Goal: Navigation & Orientation: Find specific page/section

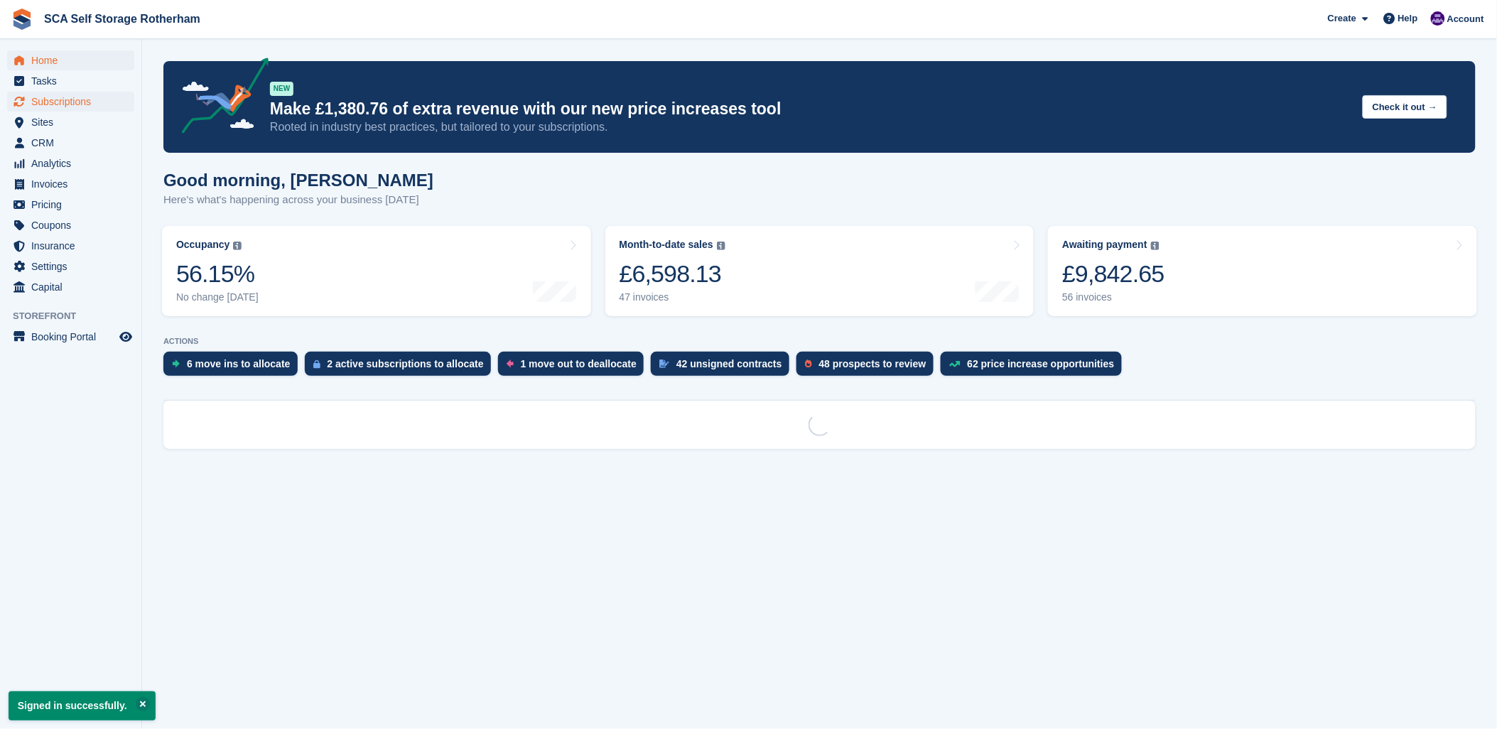
click at [34, 97] on span "Subscriptions" at bounding box center [73, 102] width 85 height 20
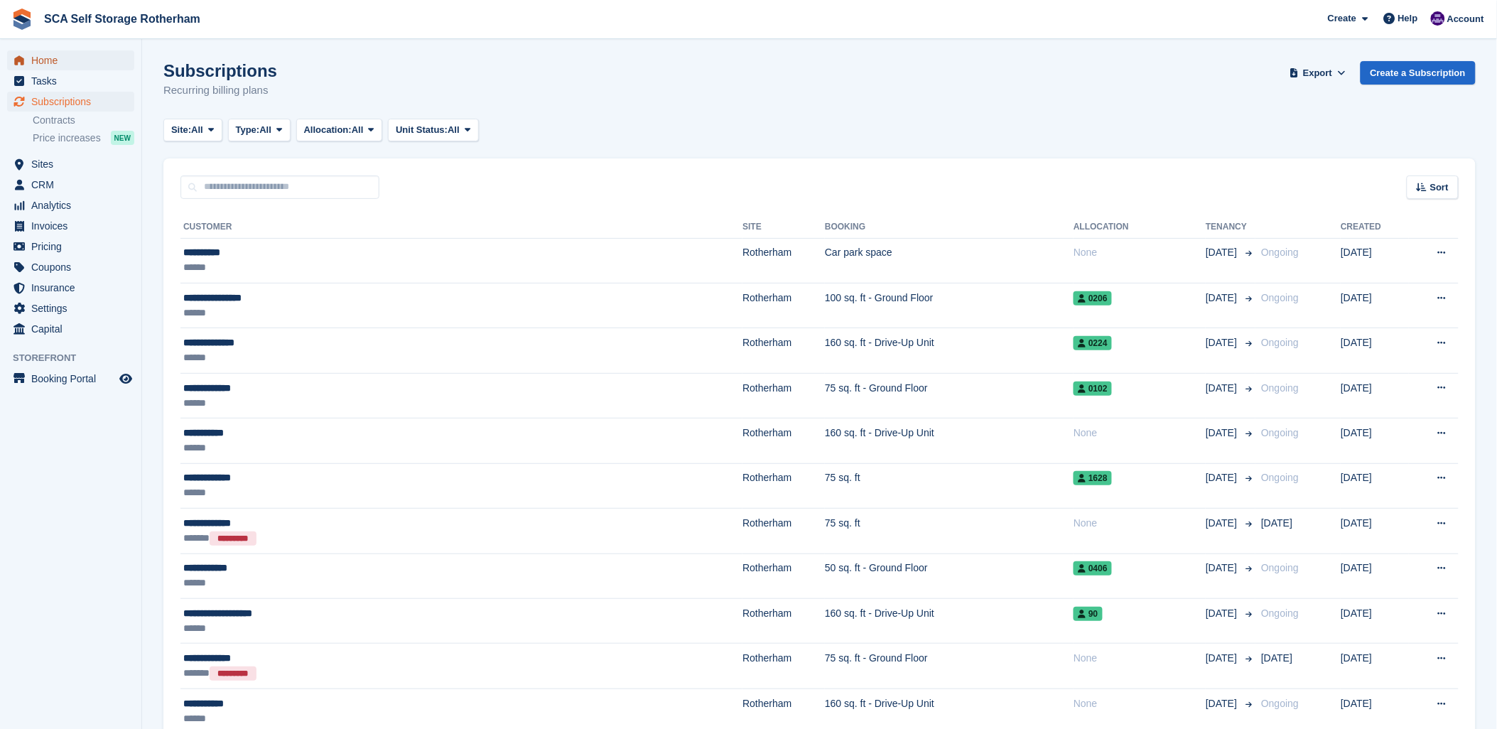
click at [63, 68] on span "Home" at bounding box center [73, 60] width 85 height 20
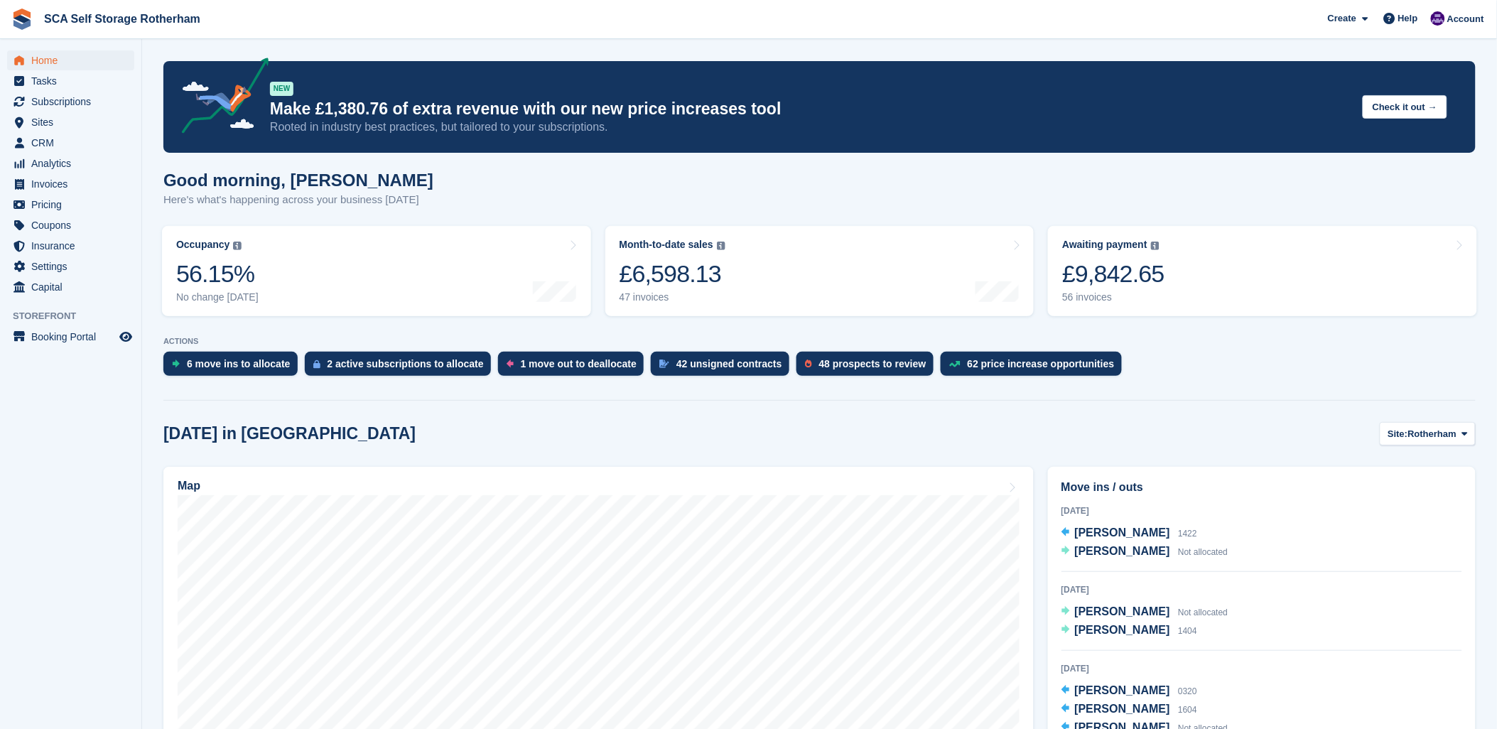
click at [1454, 31] on div "Create Subscription Invoice Contact Deal Discount Page Help Chat Support Submit…" at bounding box center [1407, 19] width 170 height 38
click at [1457, 9] on div "Account" at bounding box center [1458, 19] width 63 height 25
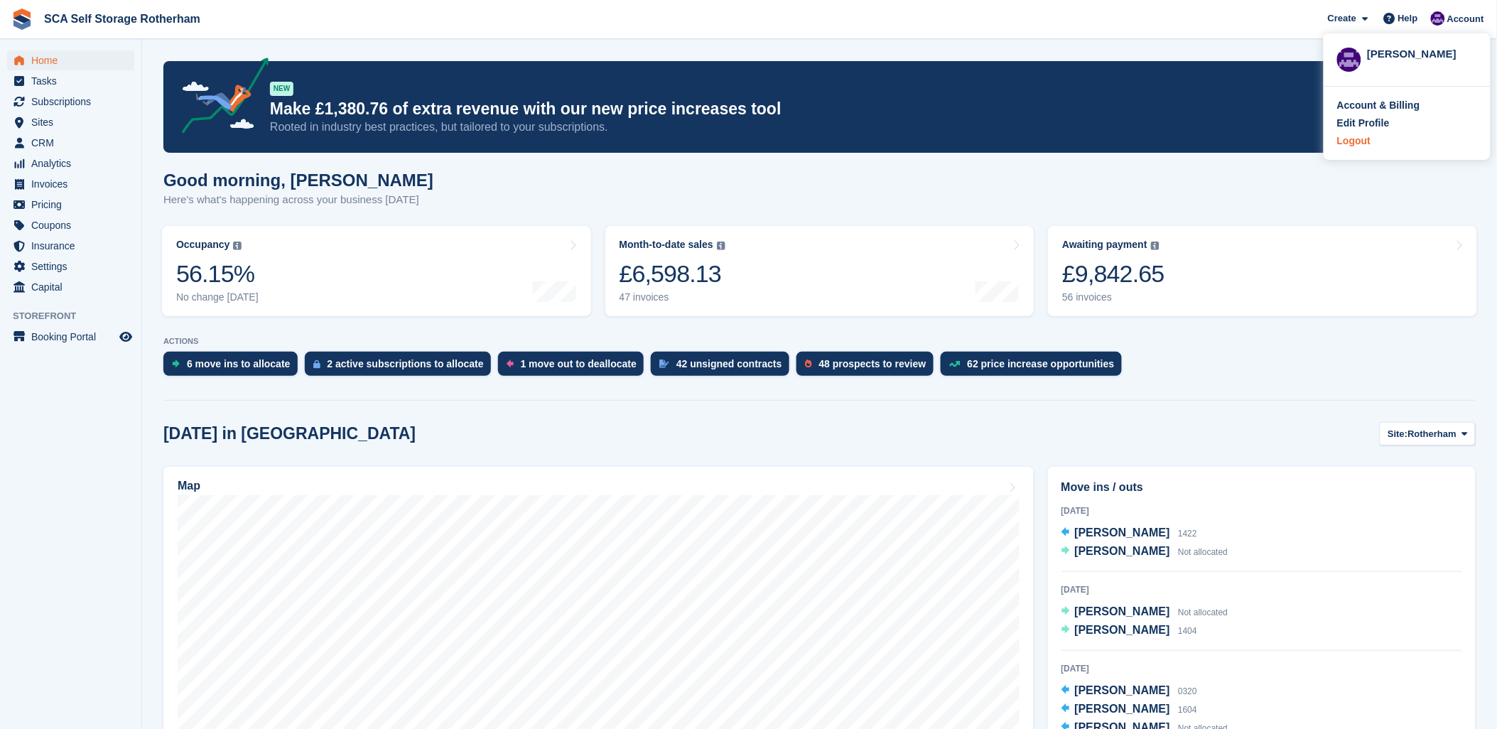
click at [1369, 135] on div "Logout" at bounding box center [1353, 141] width 33 height 15
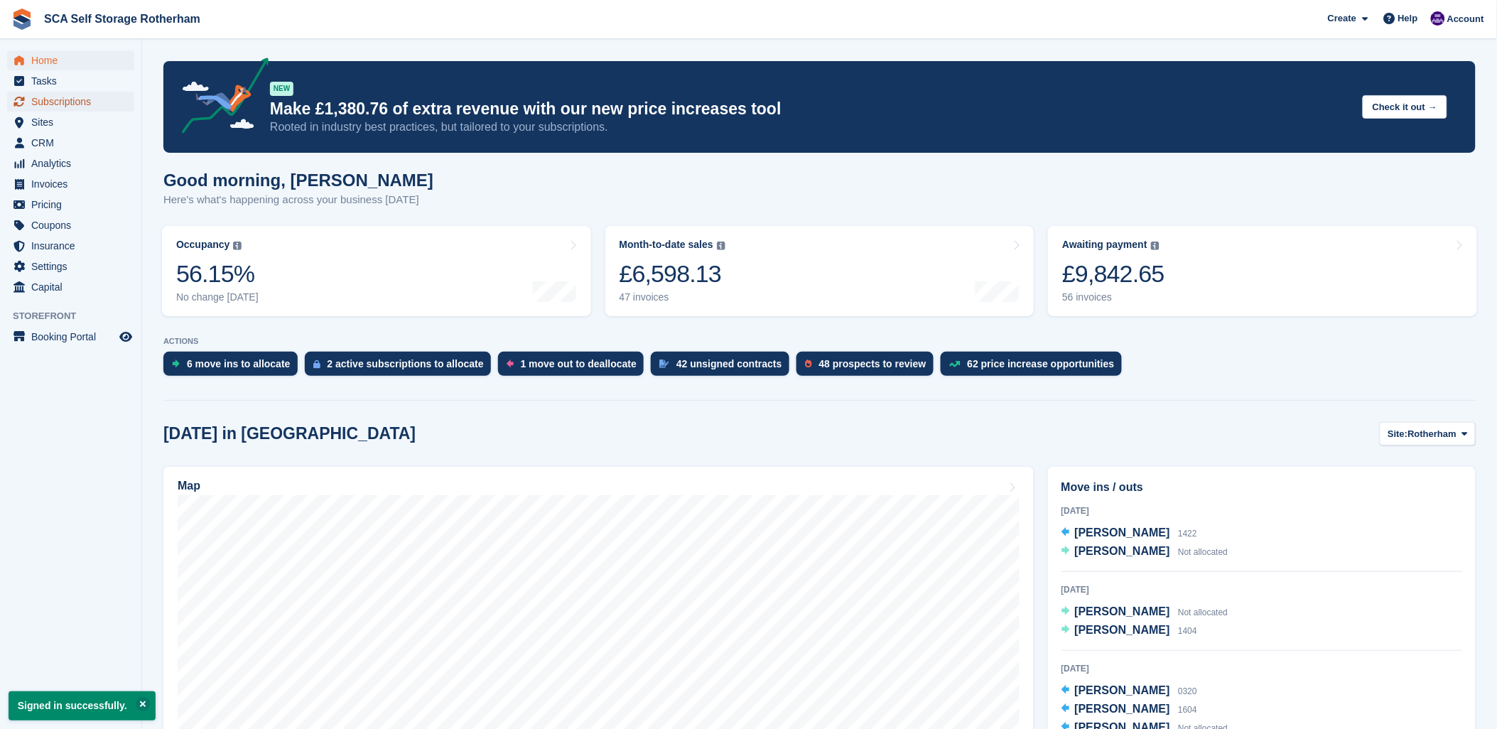
click at [43, 99] on span "Subscriptions" at bounding box center [73, 102] width 85 height 20
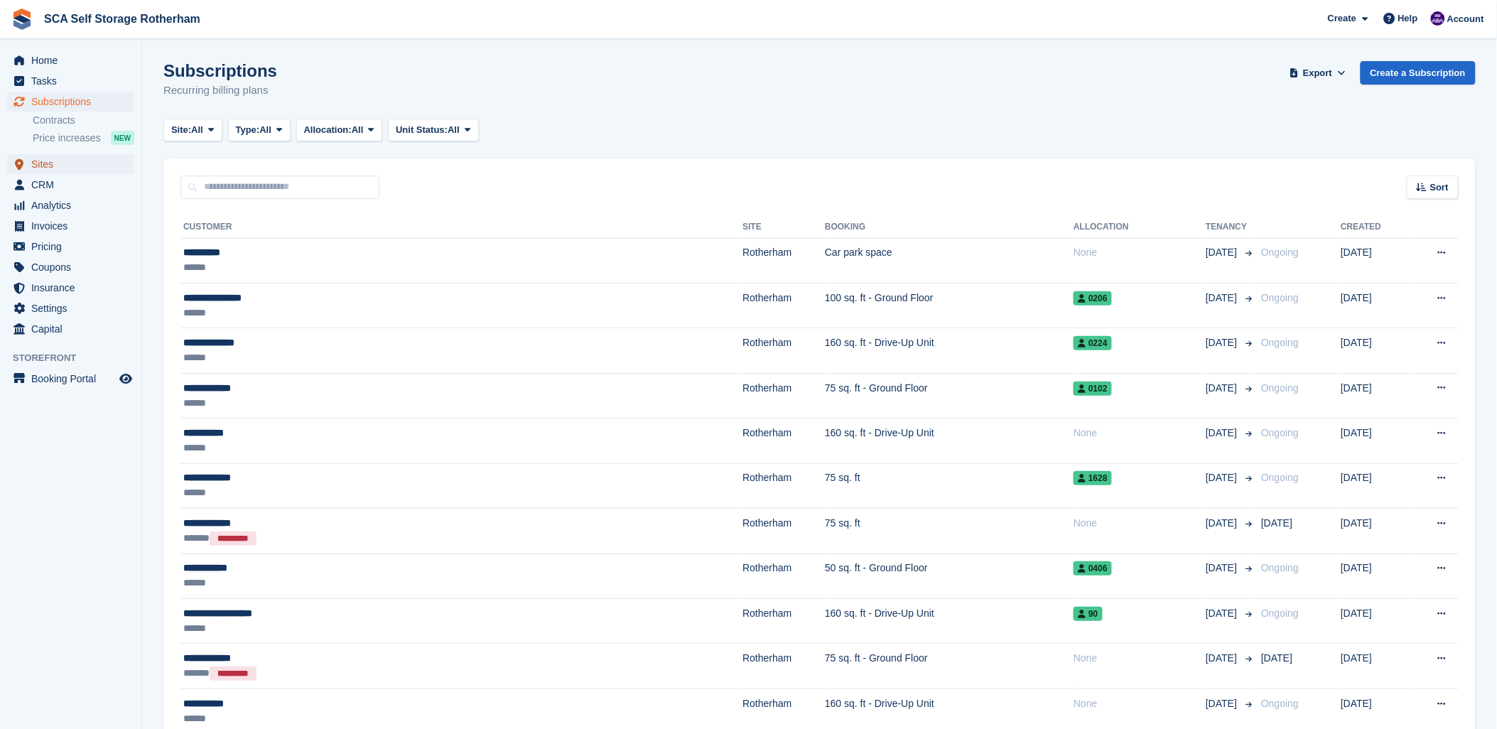
click at [51, 161] on span "Sites" at bounding box center [73, 164] width 85 height 20
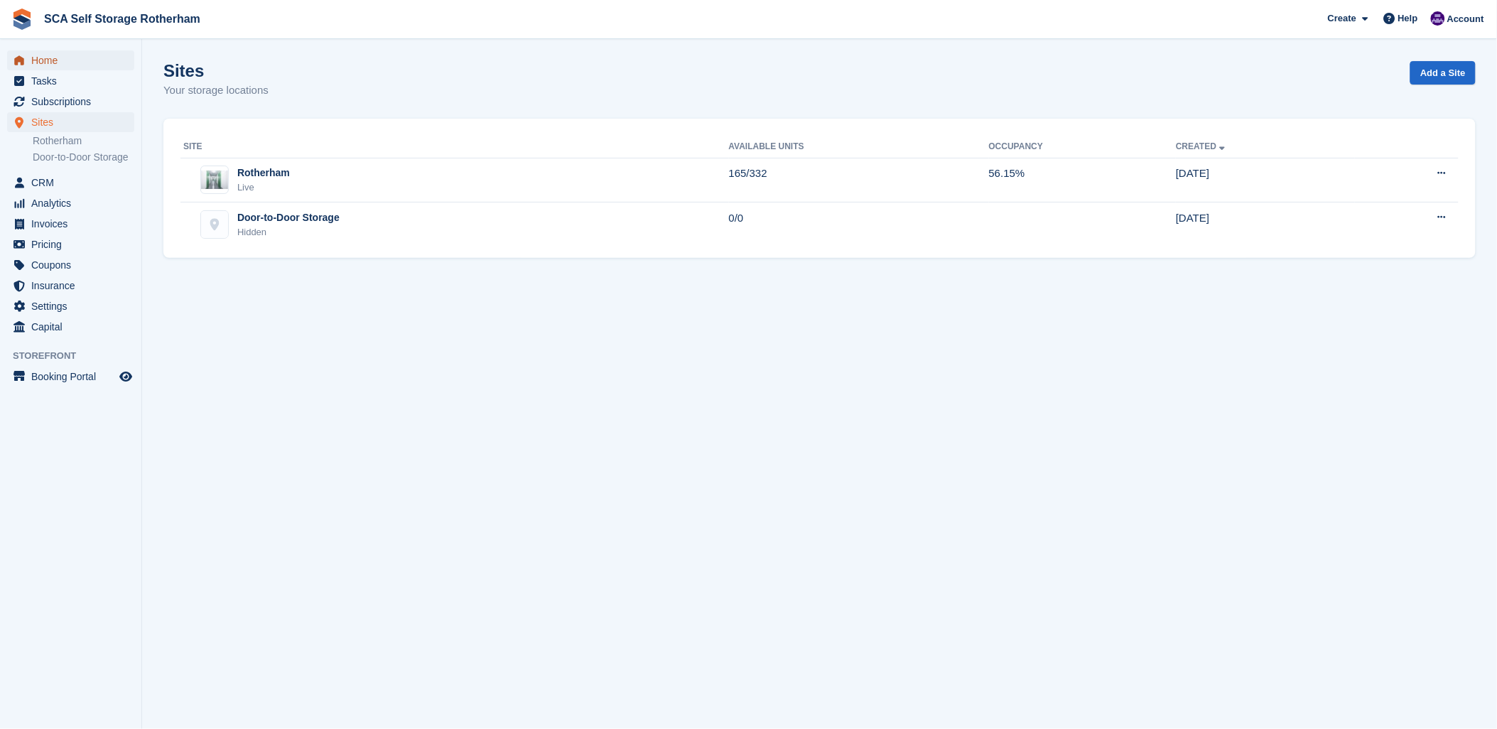
click at [45, 58] on span "Home" at bounding box center [73, 60] width 85 height 20
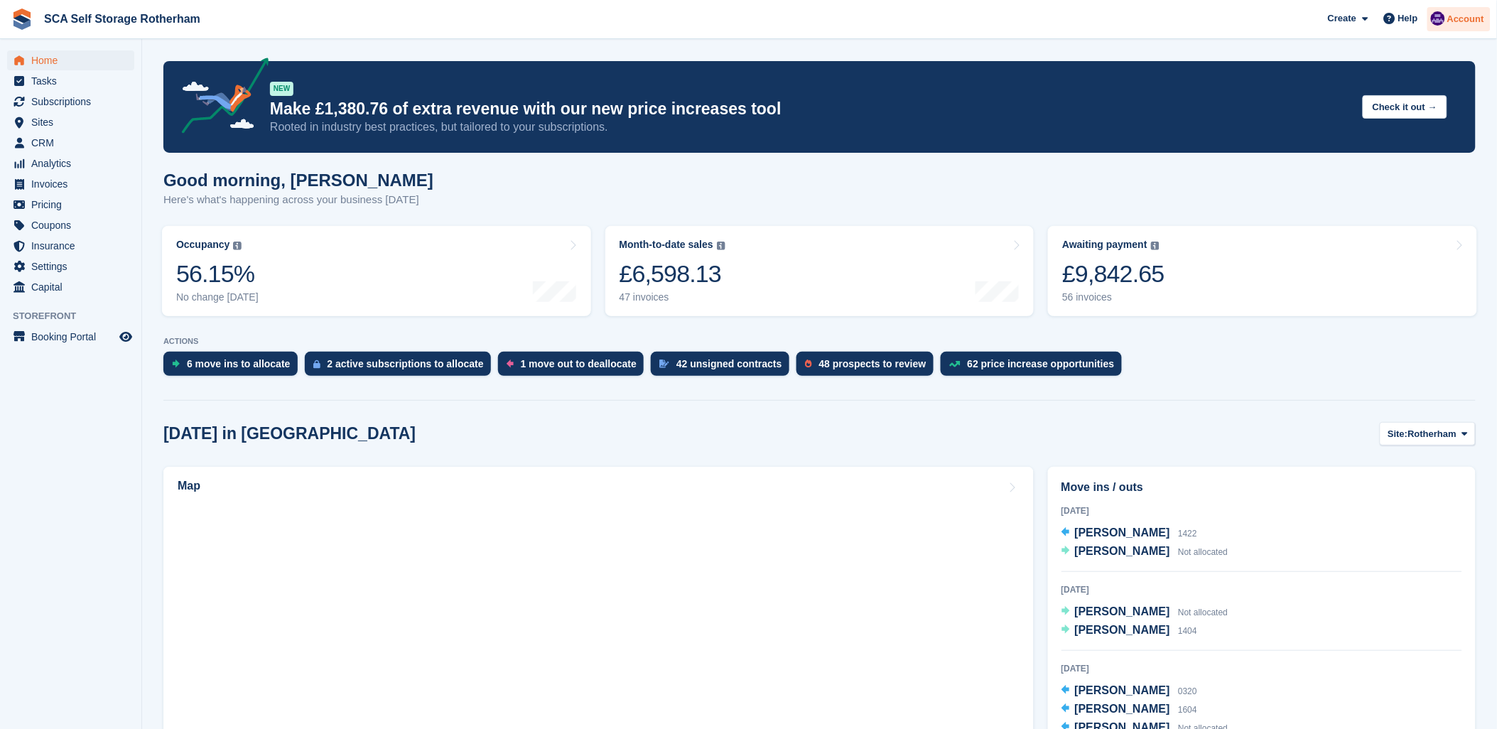
click at [1451, 24] on span "Account" at bounding box center [1465, 19] width 37 height 14
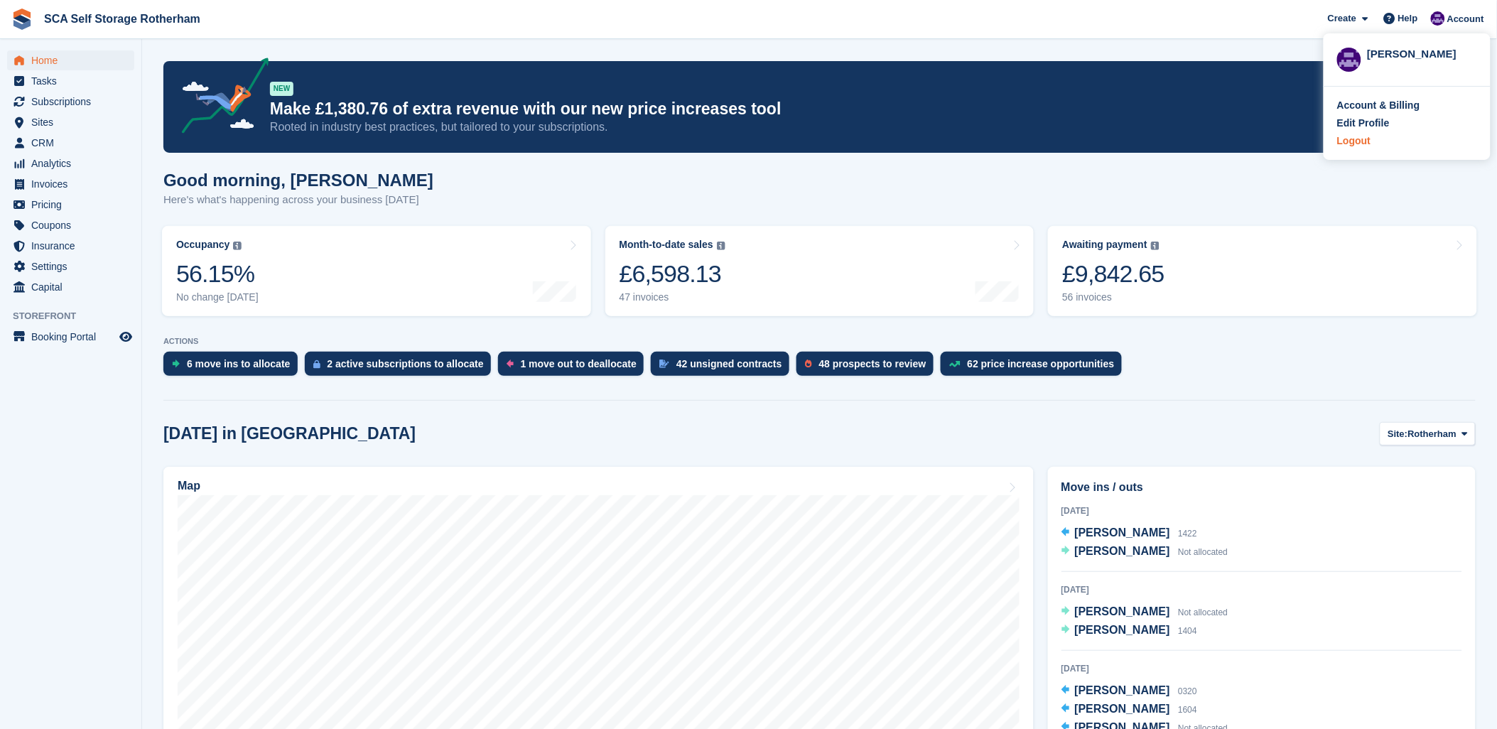
click at [1365, 137] on div "Logout" at bounding box center [1353, 141] width 33 height 15
